Goal: Task Accomplishment & Management: Use online tool/utility

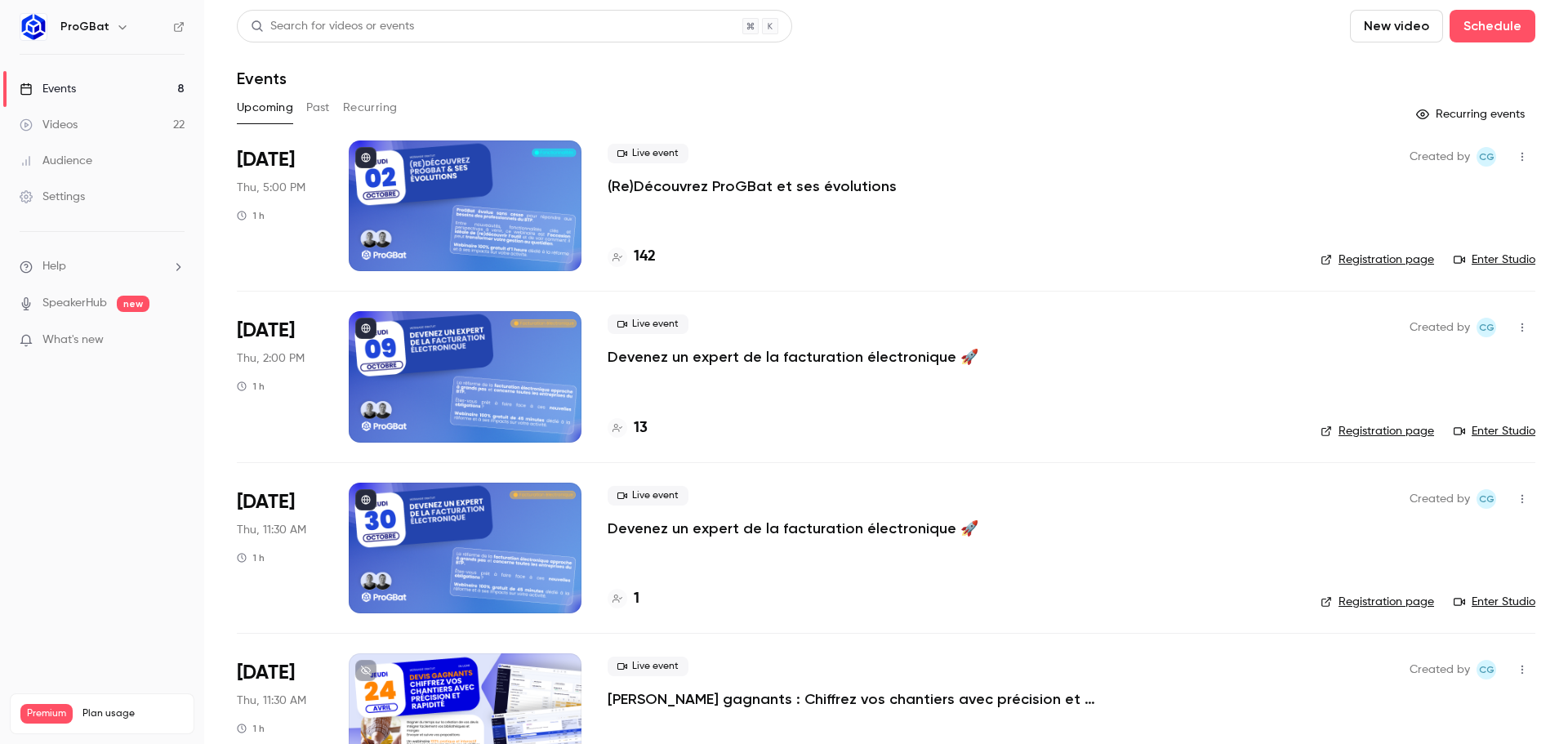
click at [729, 191] on p "(Re)Découvrez ProGBat et ses évolutions" at bounding box center [751, 186] width 289 height 20
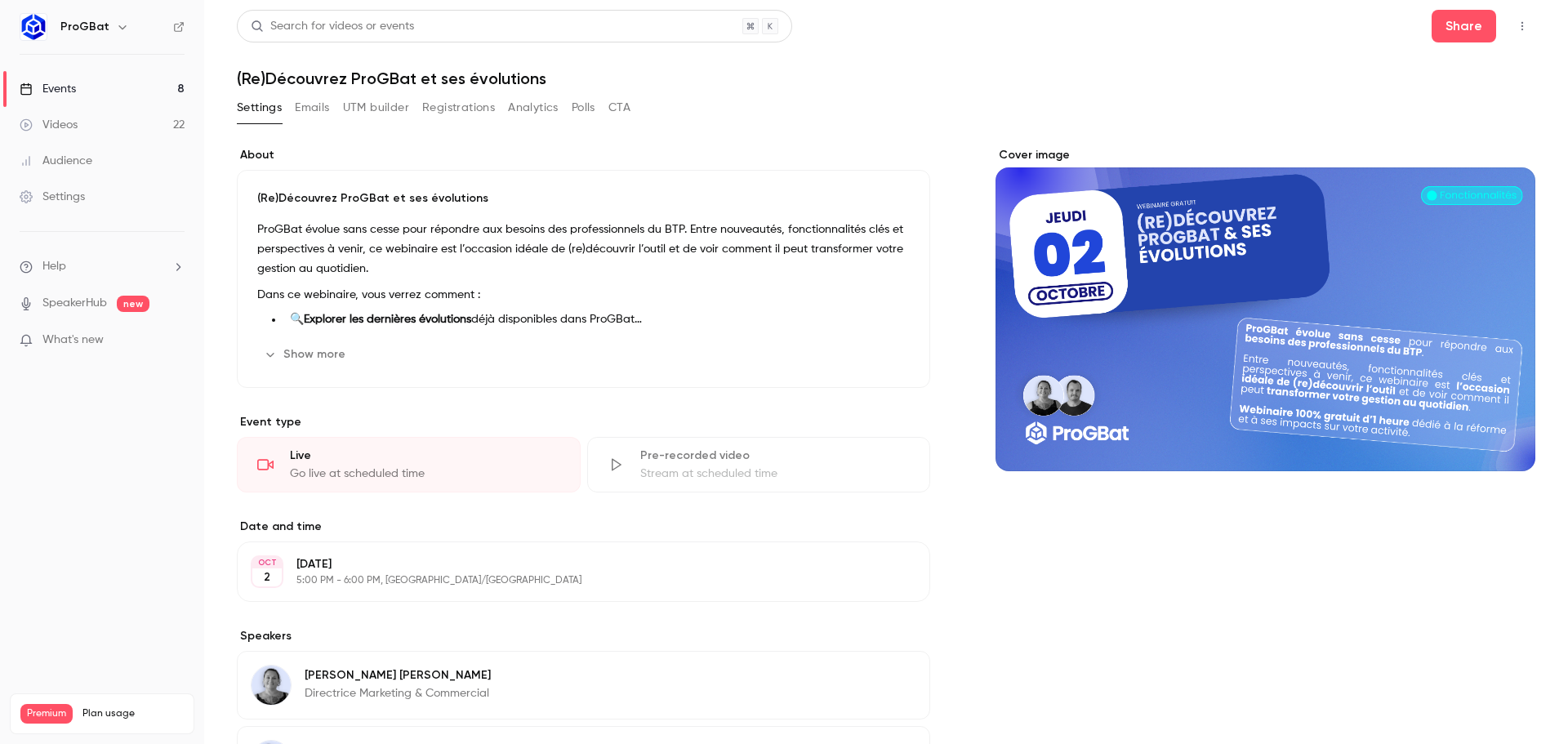
click at [302, 110] on button "Emails" at bounding box center [312, 108] width 34 height 26
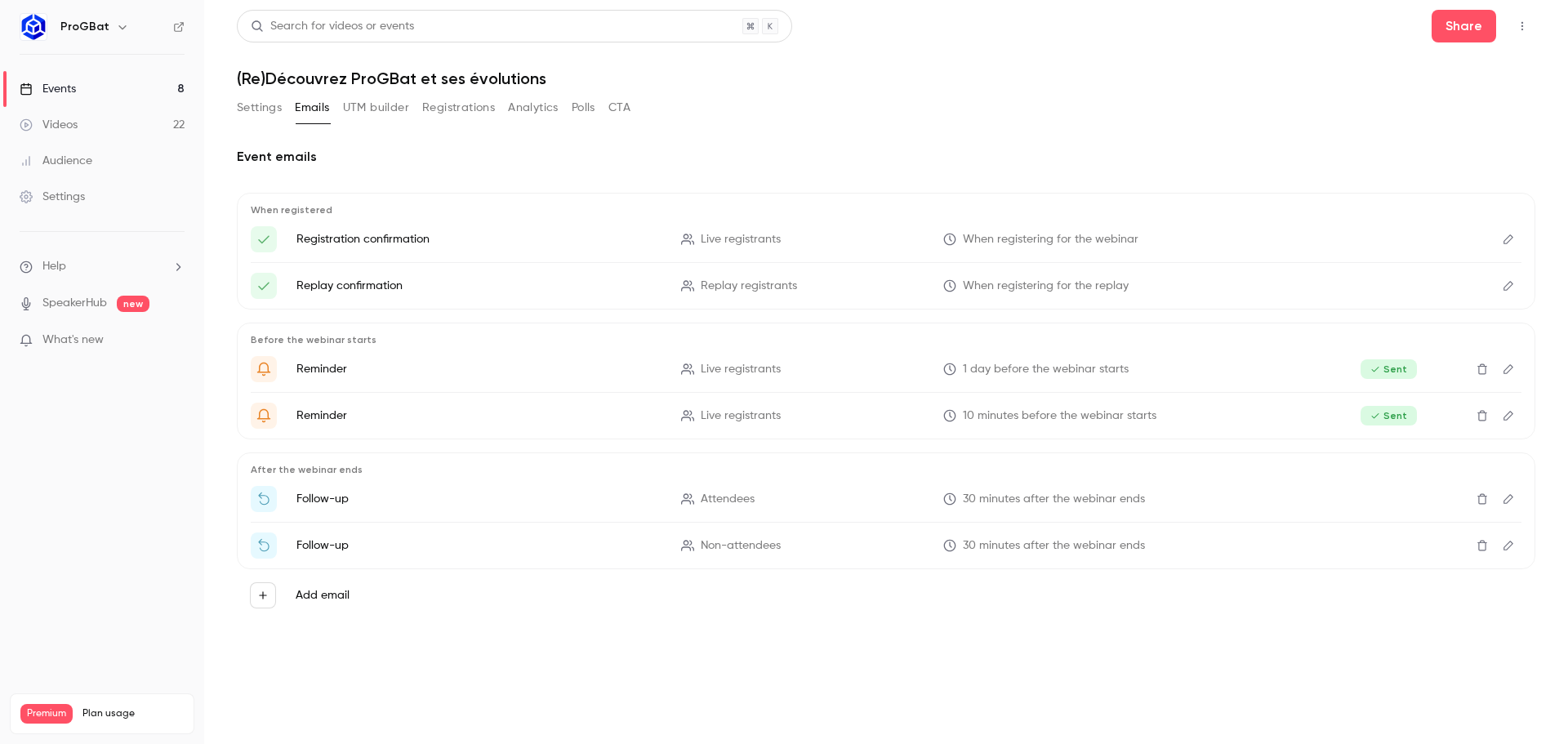
click at [352, 109] on button "UTM builder" at bounding box center [376, 108] width 66 height 26
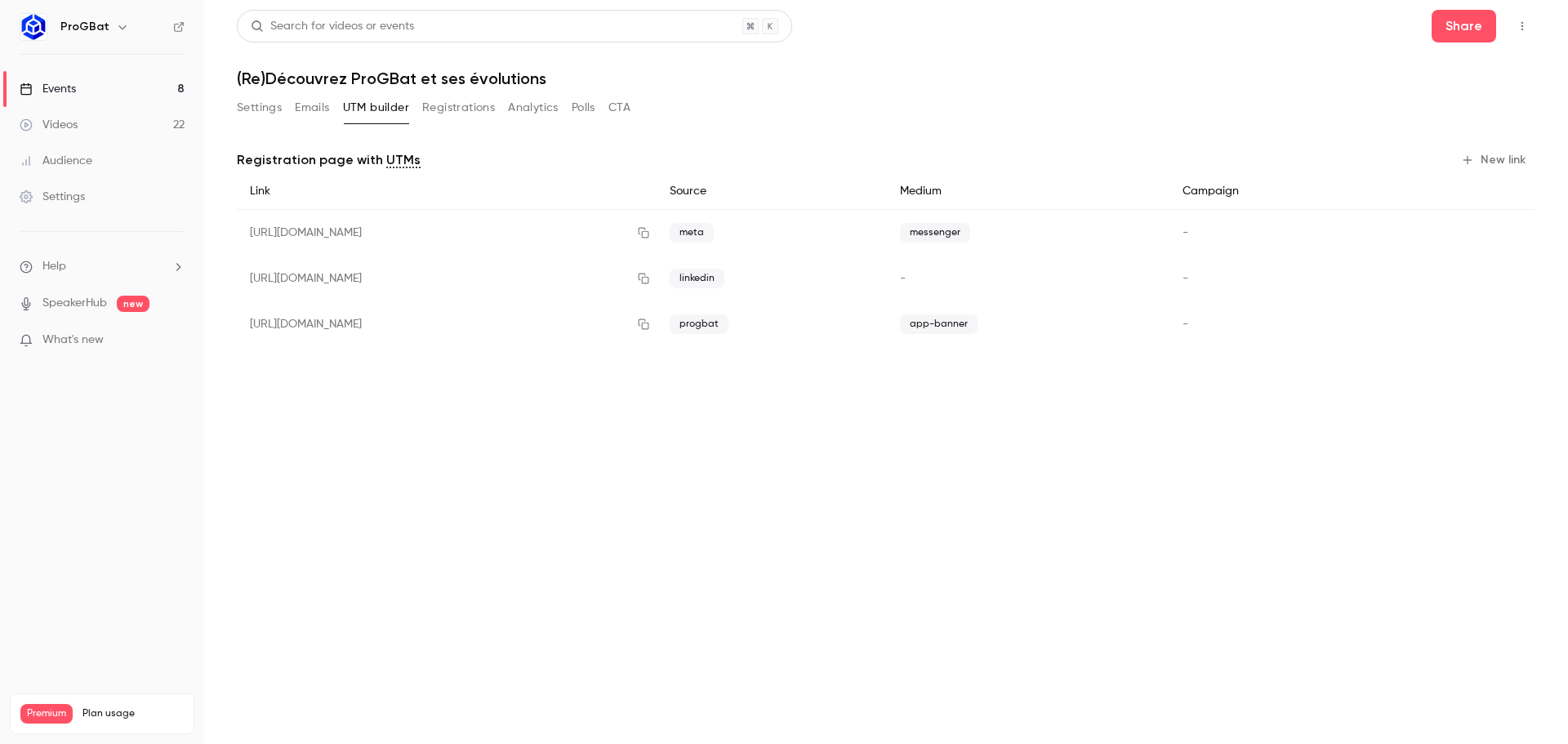
click at [446, 109] on button "Registrations" at bounding box center [458, 108] width 73 height 26
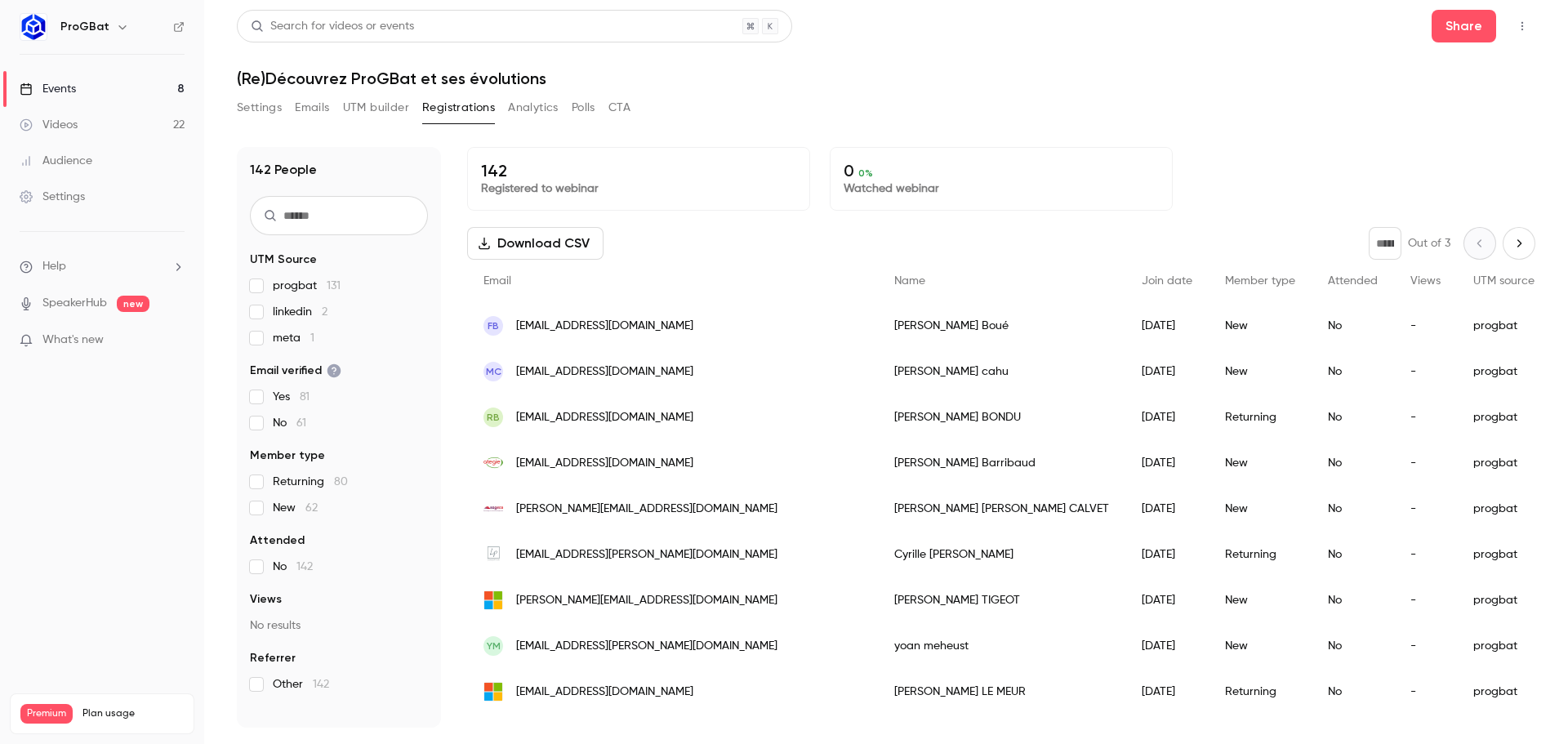
click at [385, 105] on button "UTM builder" at bounding box center [376, 108] width 66 height 26
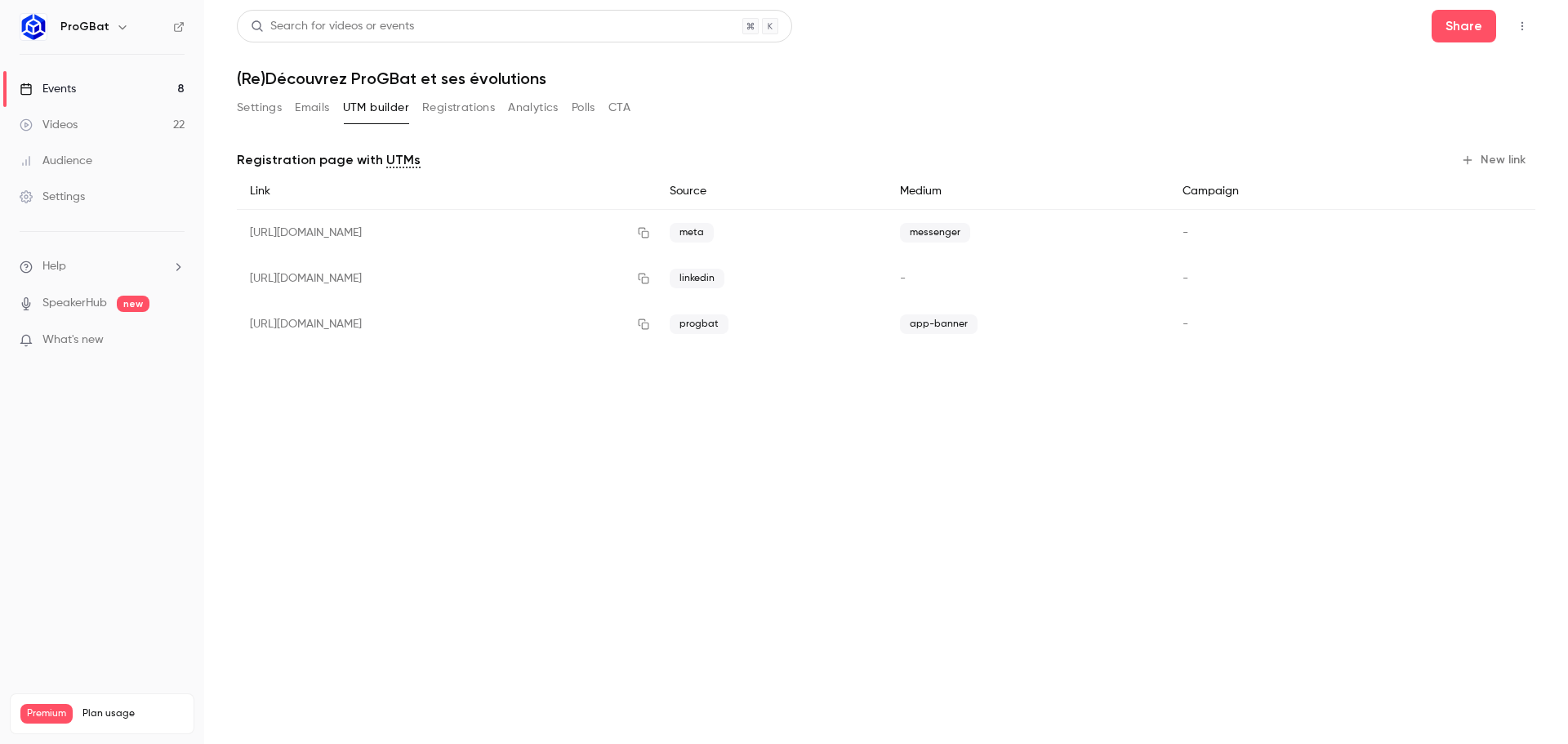
click at [452, 108] on button "Registrations" at bounding box center [458, 108] width 73 height 26
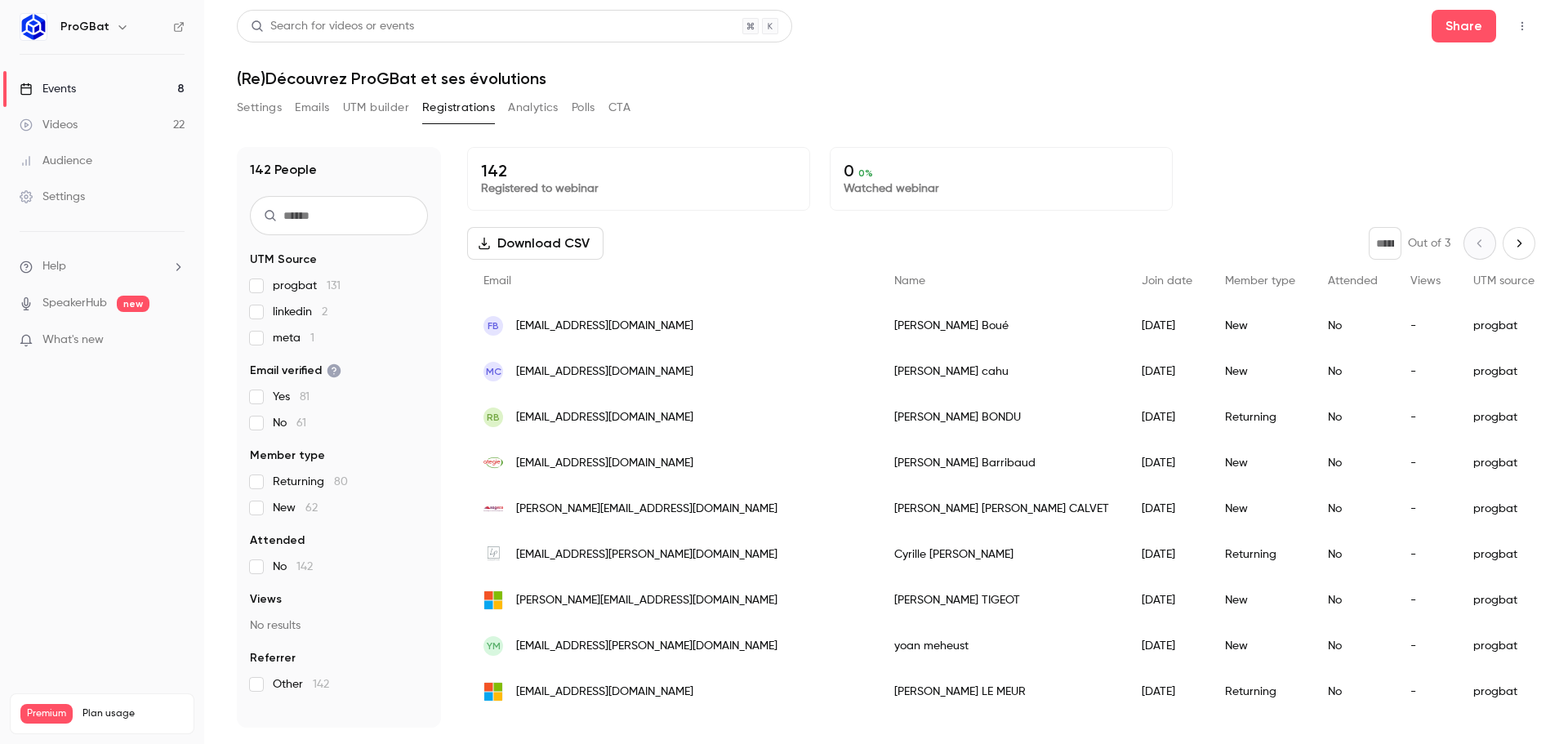
click at [384, 108] on button "UTM builder" at bounding box center [376, 108] width 66 height 26
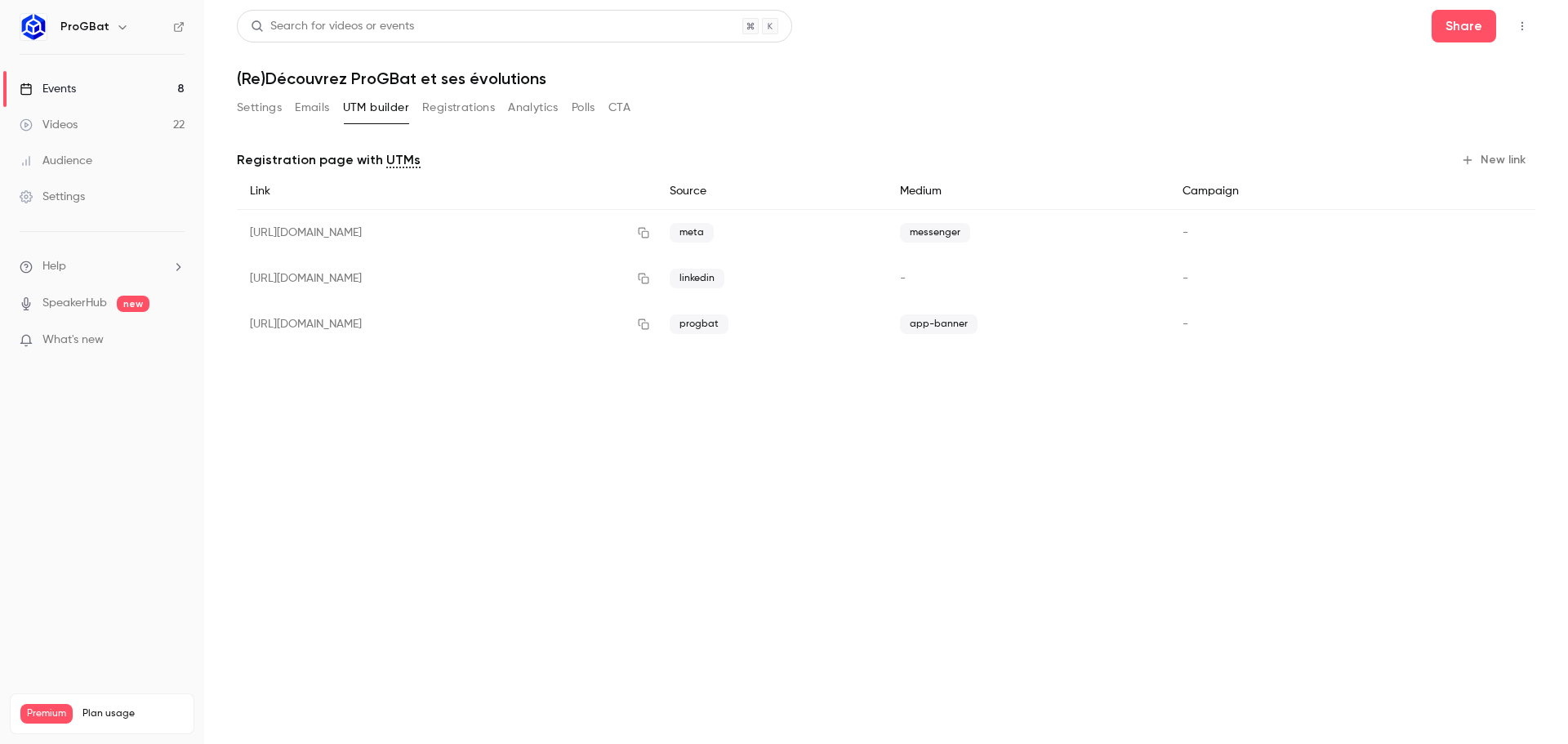
click at [445, 112] on button "Registrations" at bounding box center [458, 108] width 73 height 26
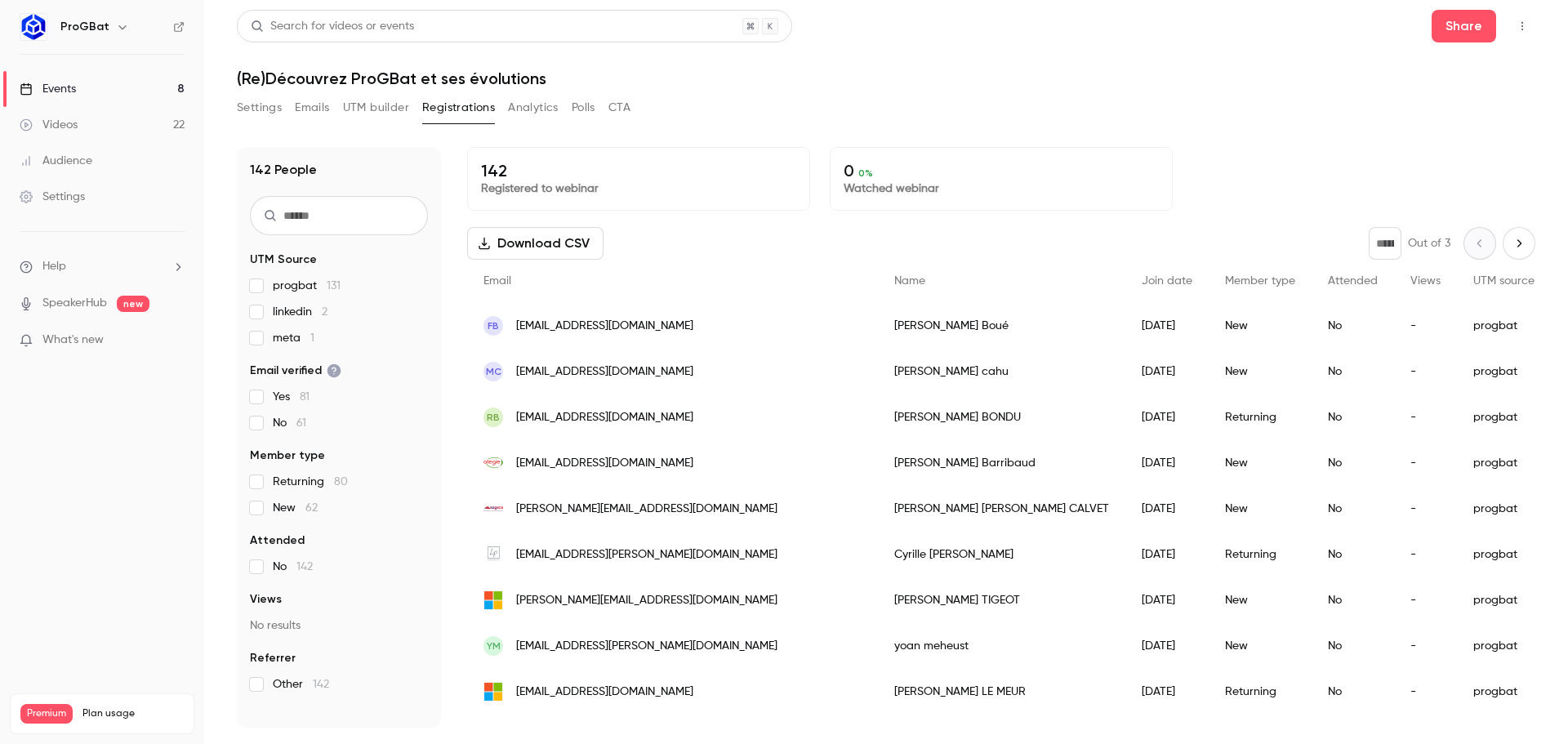
click at [1514, 244] on icon "Next page" at bounding box center [1518, 244] width 18 height 13
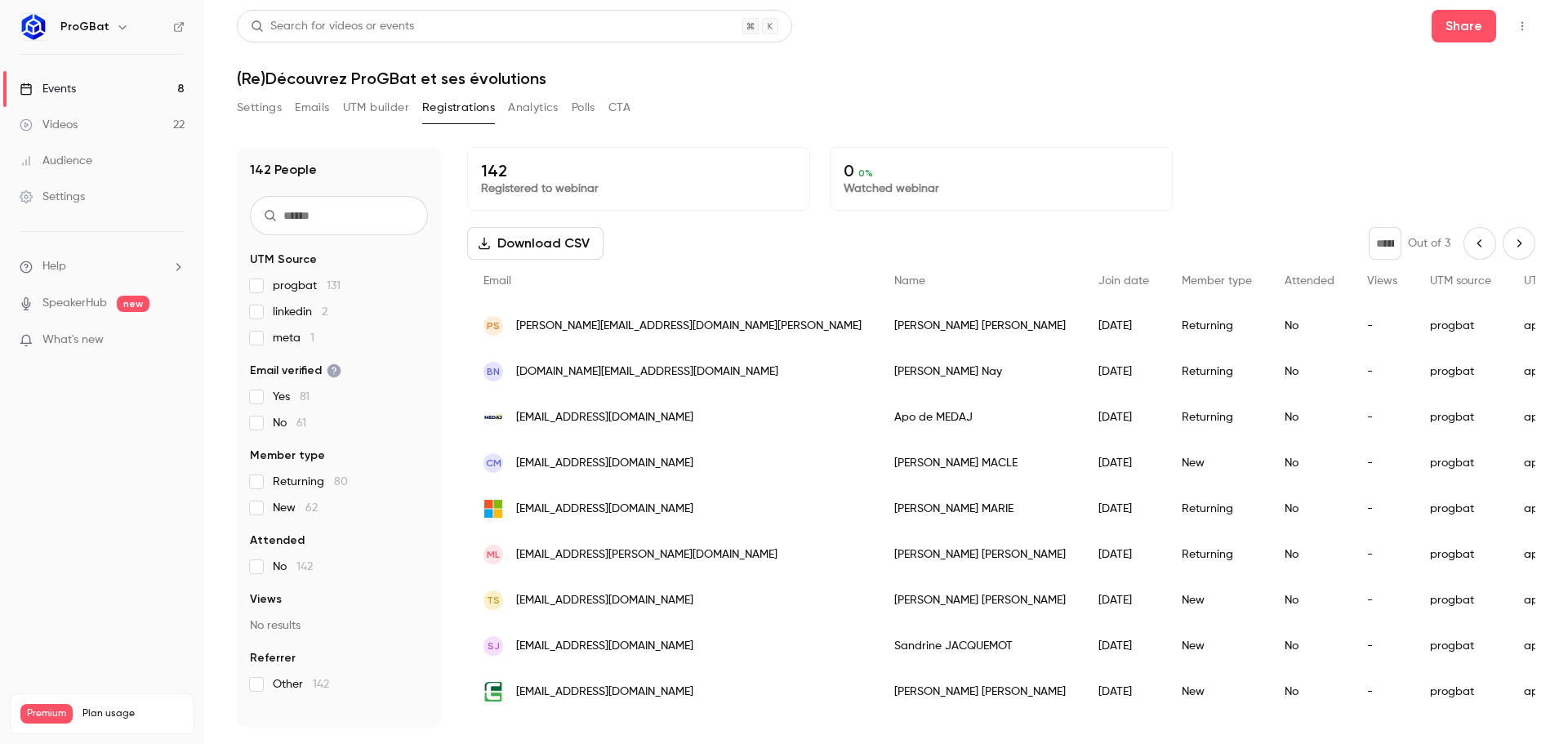
click at [1509, 243] on icon "Next page" at bounding box center [1518, 244] width 18 height 13
type input "*"
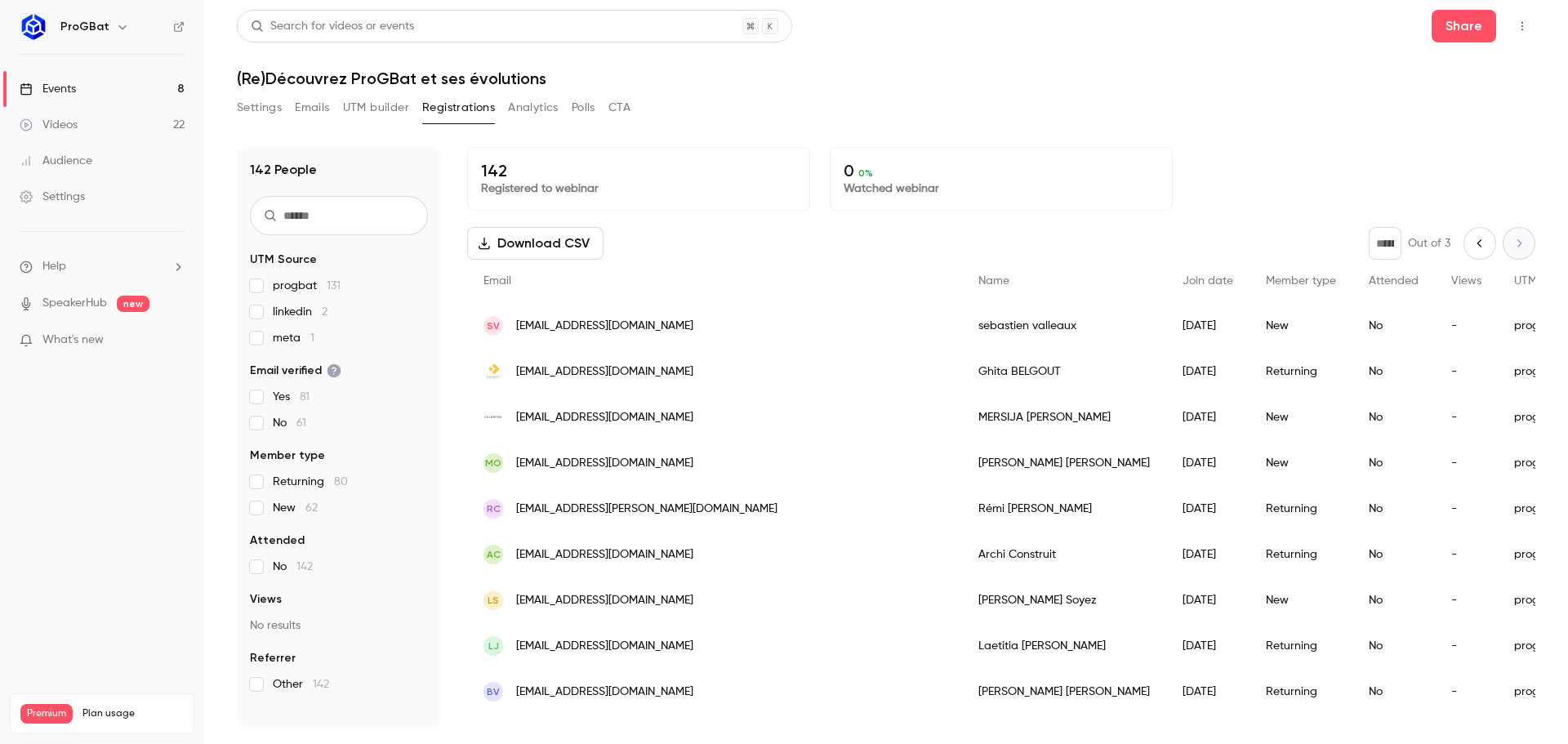
click at [372, 105] on button "UTM builder" at bounding box center [376, 108] width 66 height 26
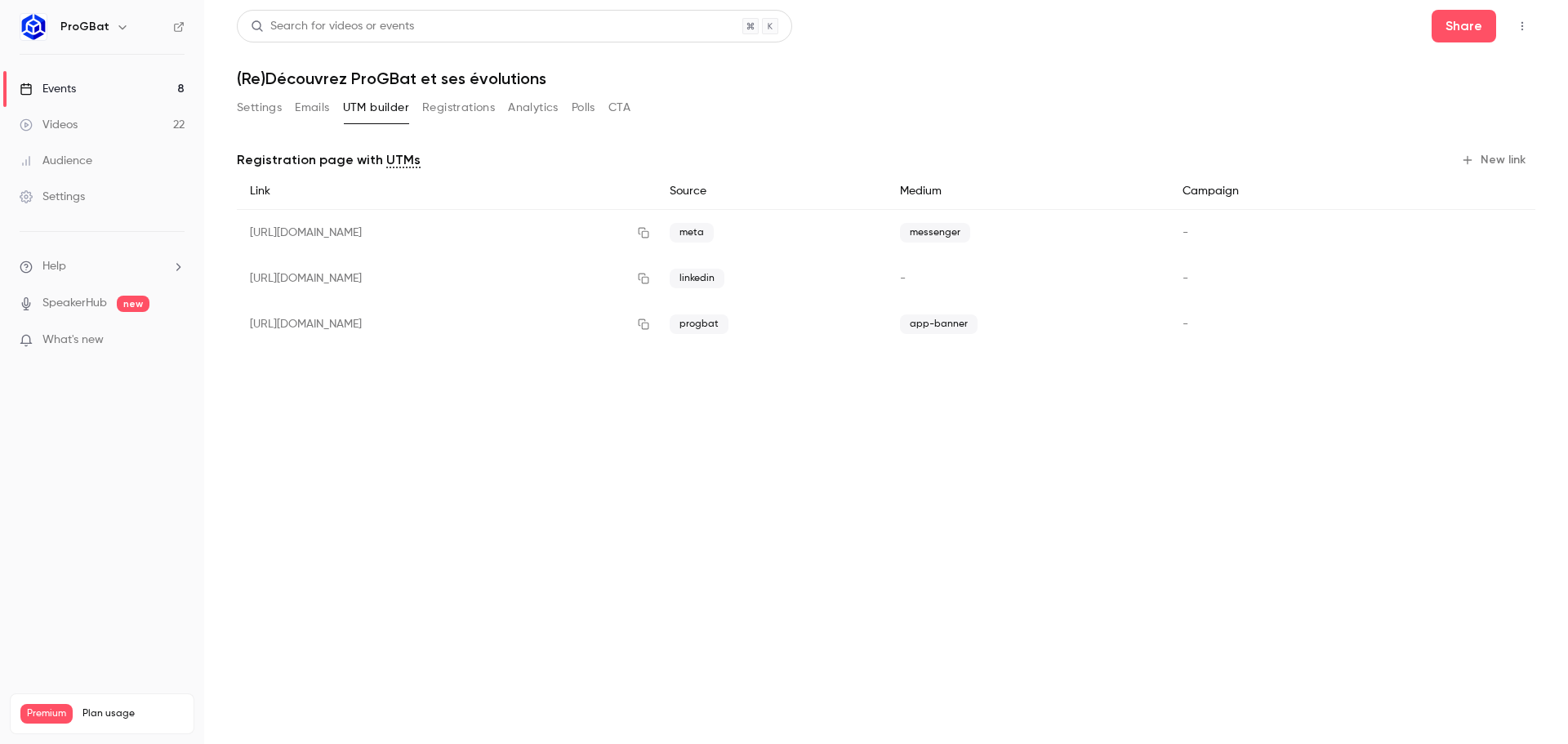
click at [308, 101] on button "Emails" at bounding box center [312, 108] width 34 height 26
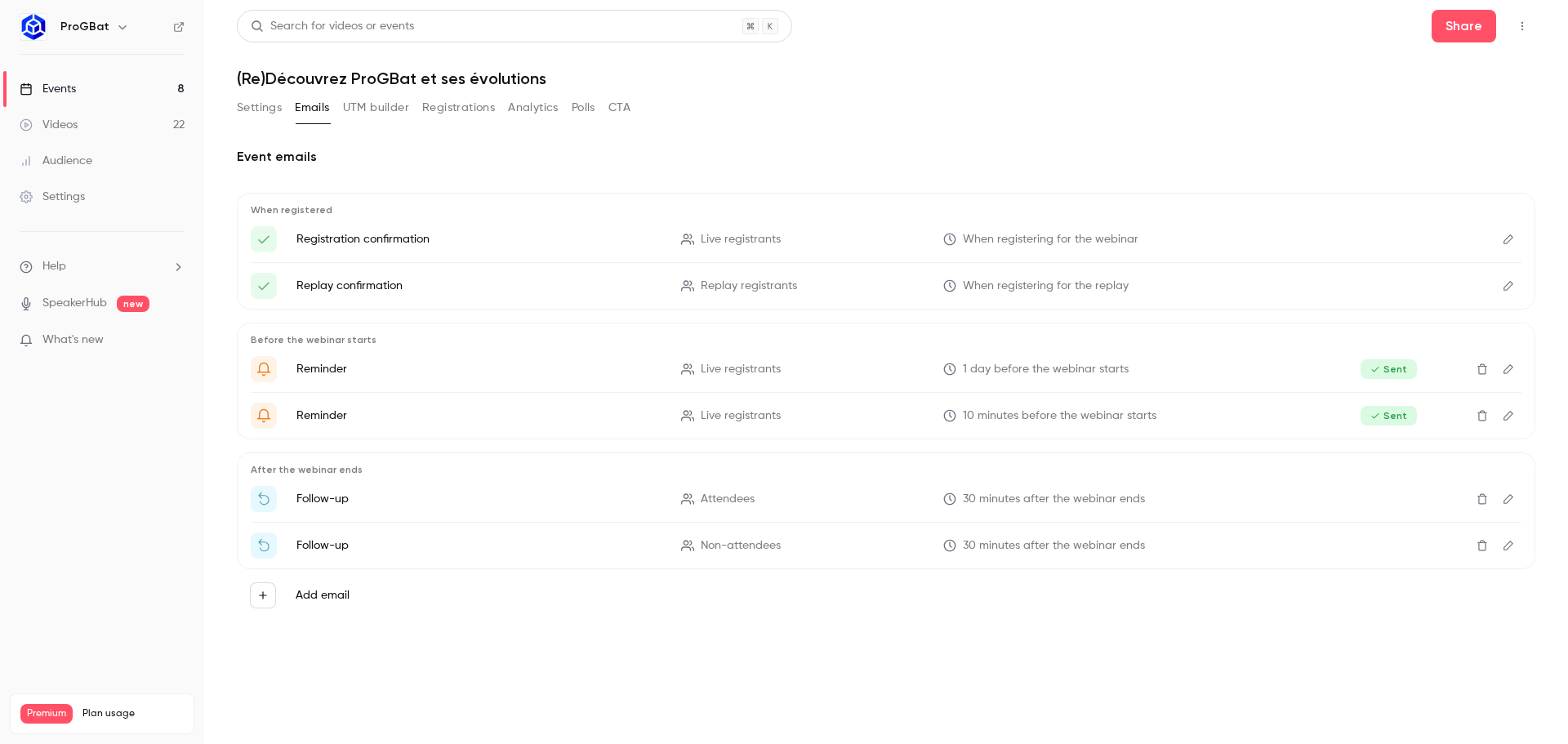
click at [251, 99] on button "Settings" at bounding box center [259, 108] width 45 height 26
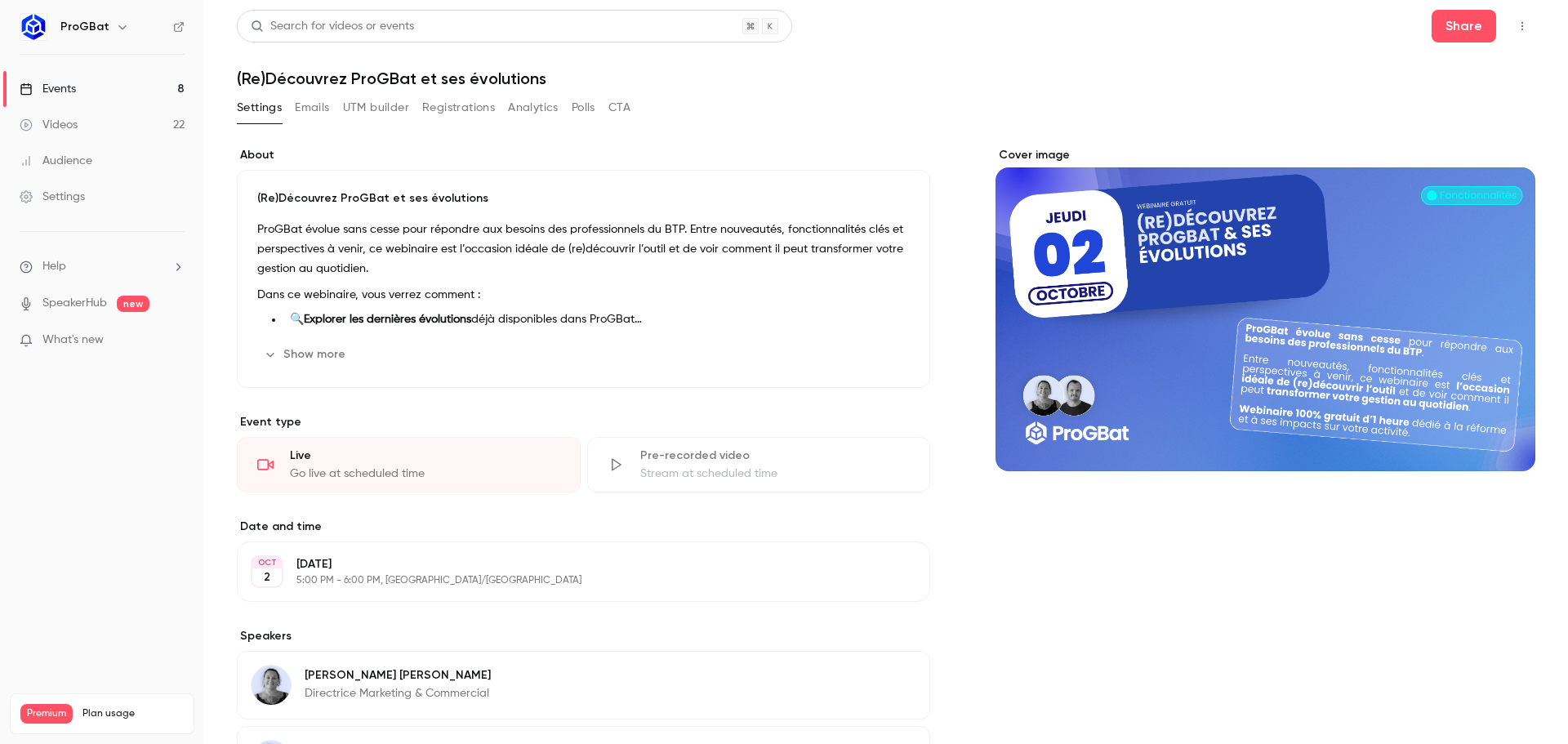
click at [124, 81] on link "Events 8" at bounding box center [101, 88] width 204 height 36
